Goal: Check status

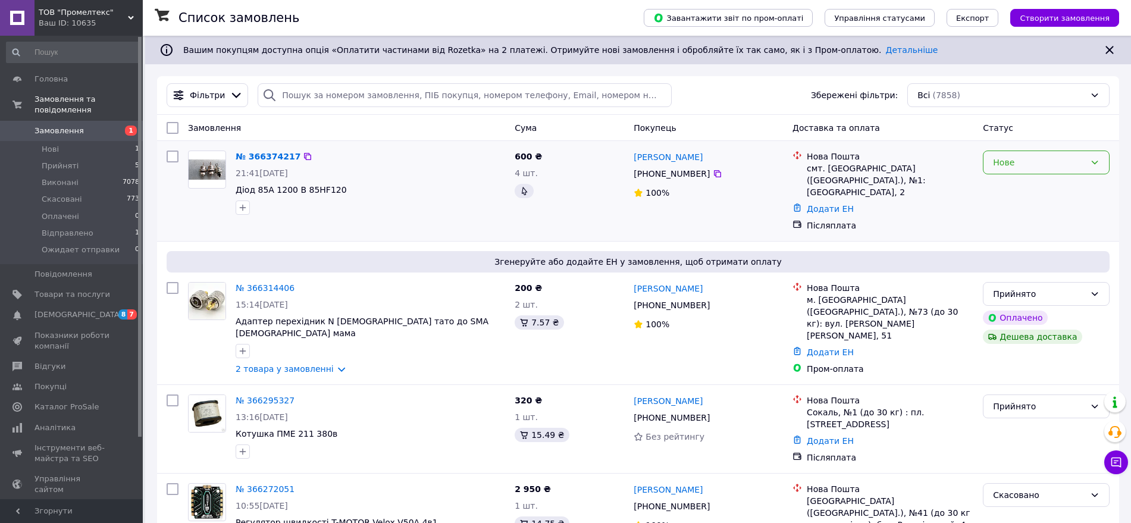
click at [1066, 168] on div "Нове" at bounding box center [1039, 162] width 92 height 13
click at [1054, 185] on li "Прийнято" at bounding box center [1047, 188] width 126 height 21
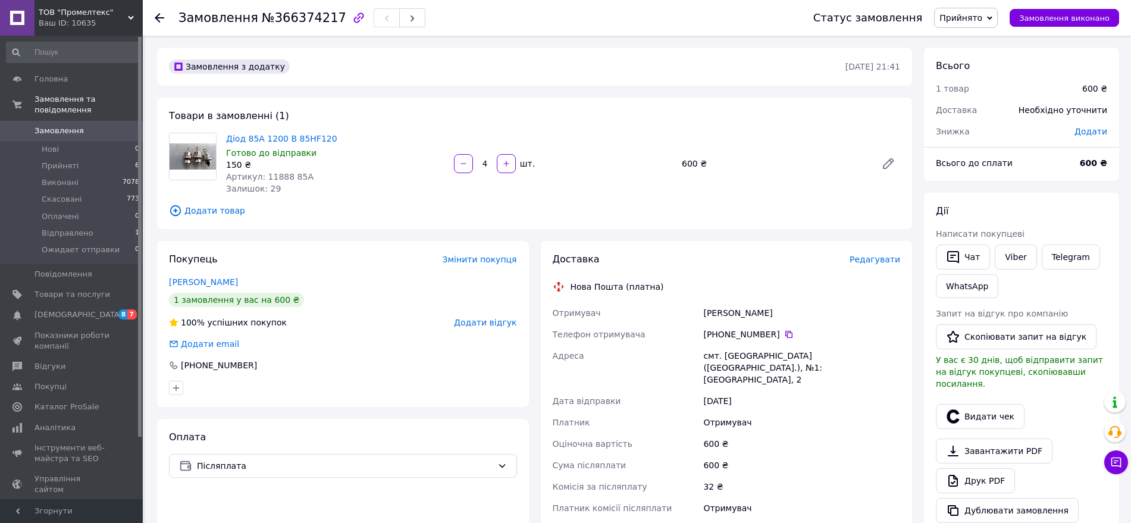
drag, startPoint x: 704, startPoint y: 315, endPoint x: 778, endPoint y: 311, distance: 73.9
click at [778, 311] on div "[PERSON_NAME]" at bounding box center [802, 312] width 202 height 21
copy div "Ковалюк Василь"
